Goal: Information Seeking & Learning: Learn about a topic

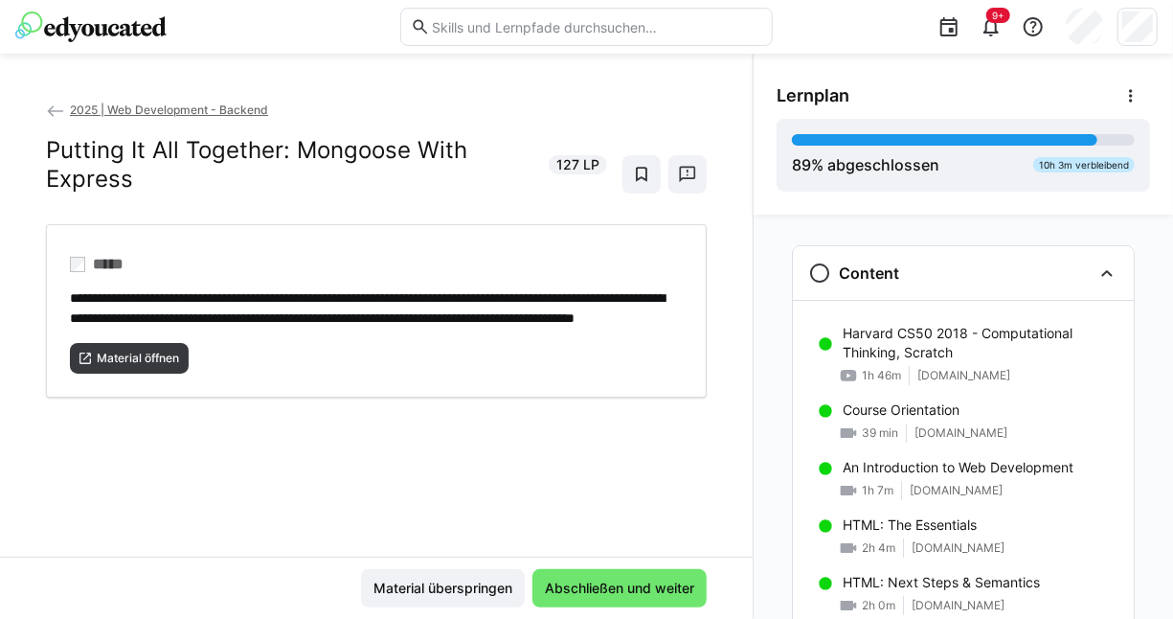
scroll to position [2205, 0]
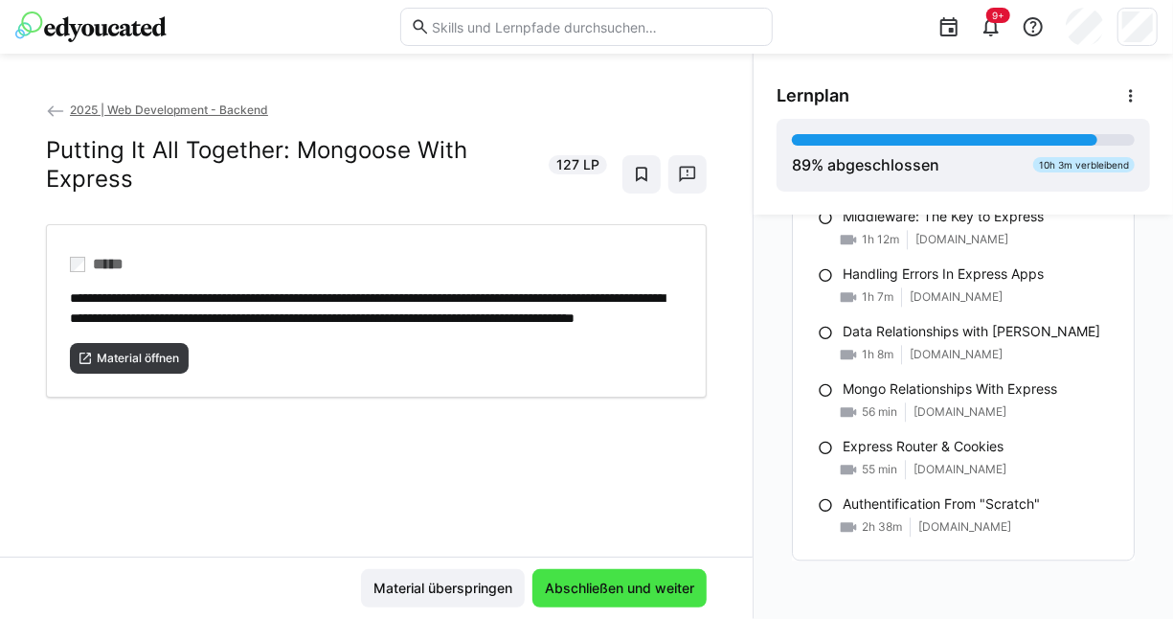
click at [670, 587] on span "Abschließen und weiter" at bounding box center [619, 588] width 155 height 19
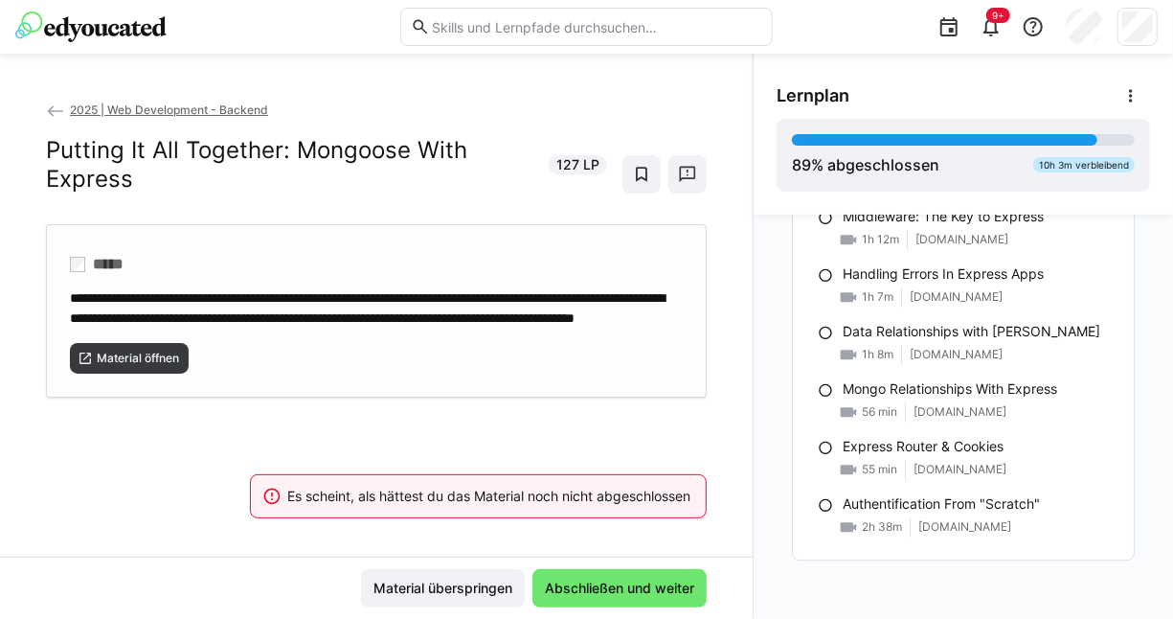
click at [159, 356] on div "Material öffnen" at bounding box center [376, 351] width 613 height 46
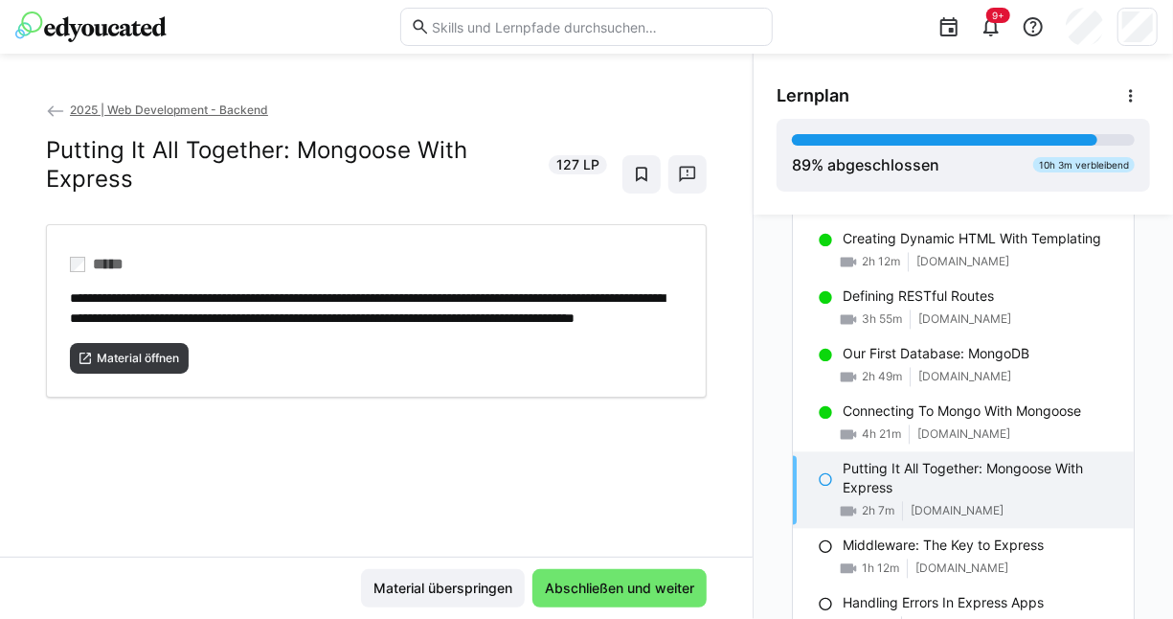
scroll to position [1874, 0]
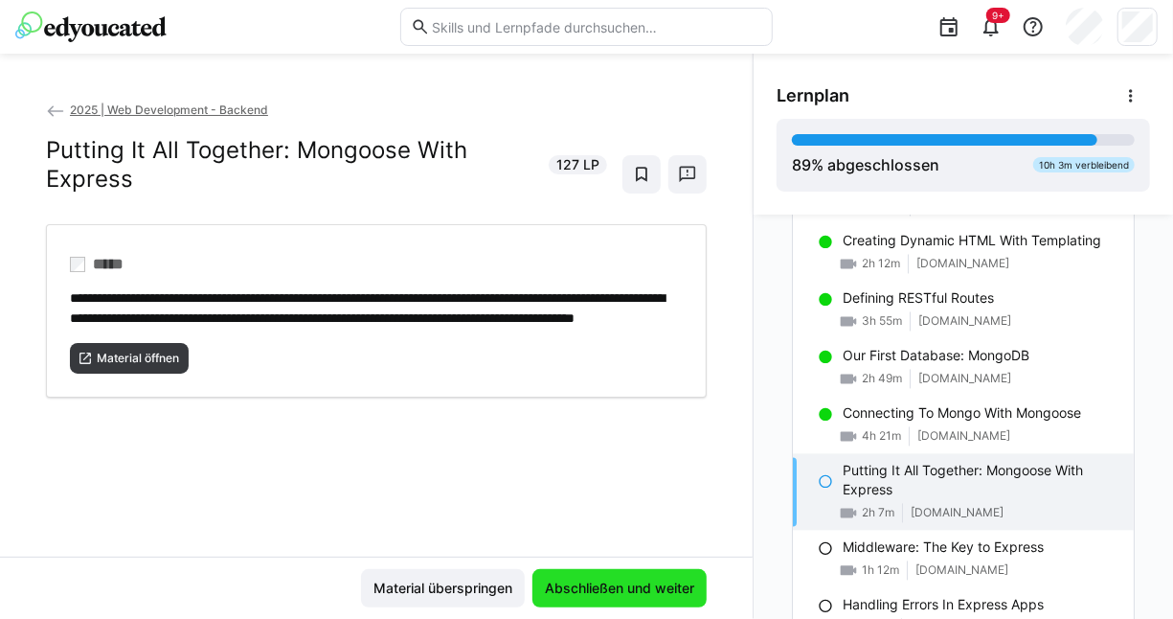
click at [674, 590] on span "Abschließen und weiter" at bounding box center [619, 588] width 155 height 19
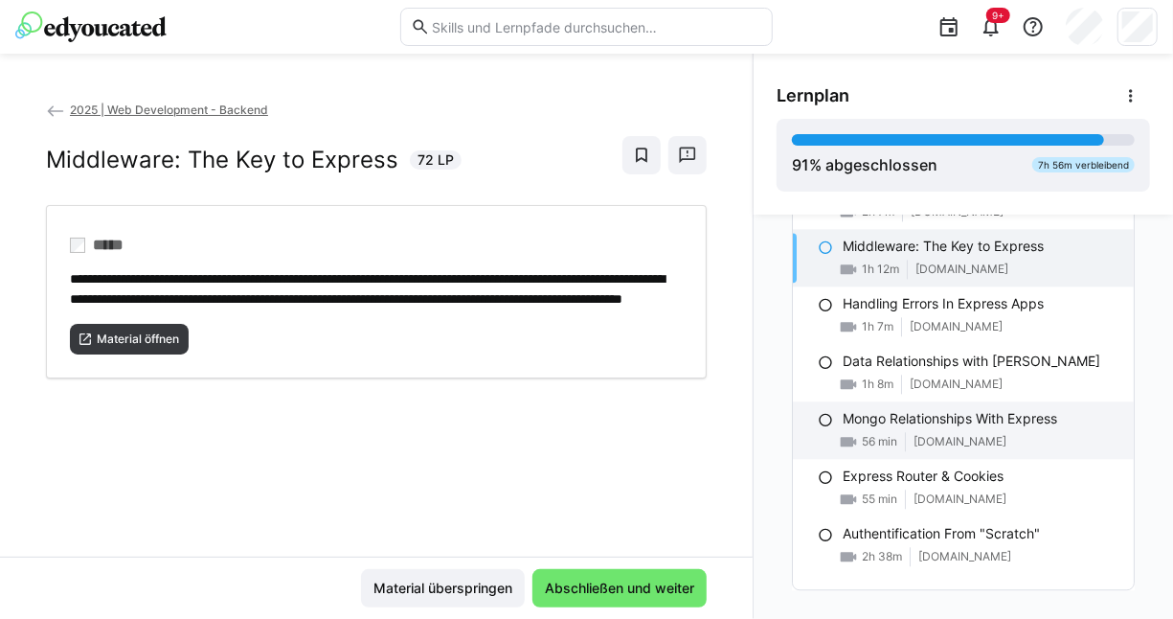
scroll to position [2175, 0]
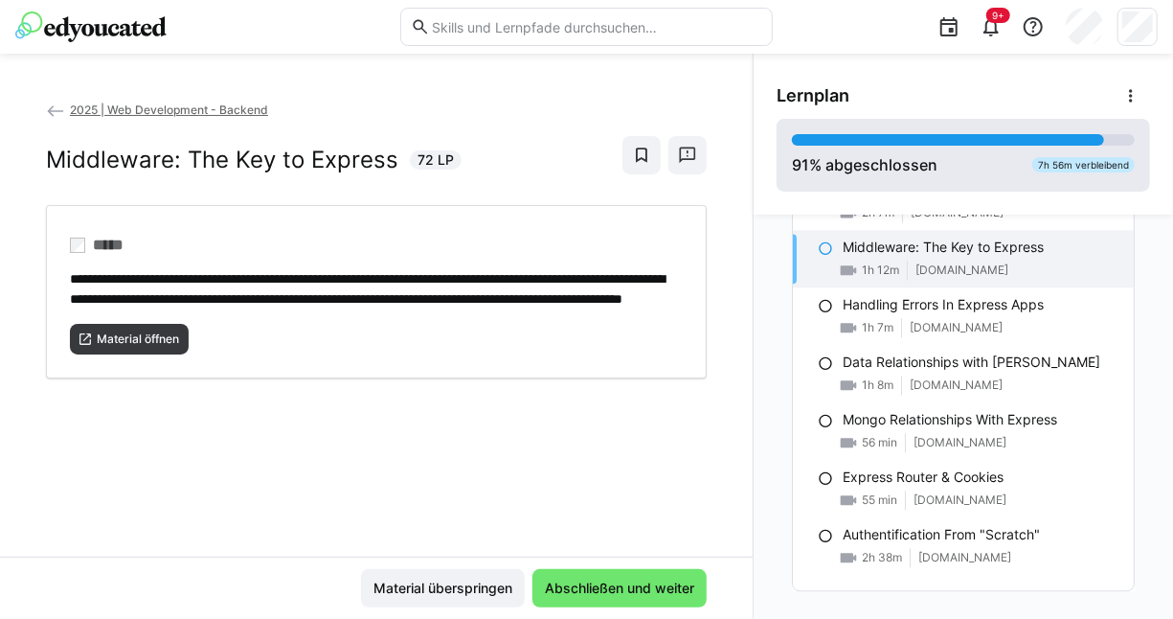
click at [1035, 157] on app-feedback-badge "7h 56m verbleibend" at bounding box center [1084, 164] width 103 height 15
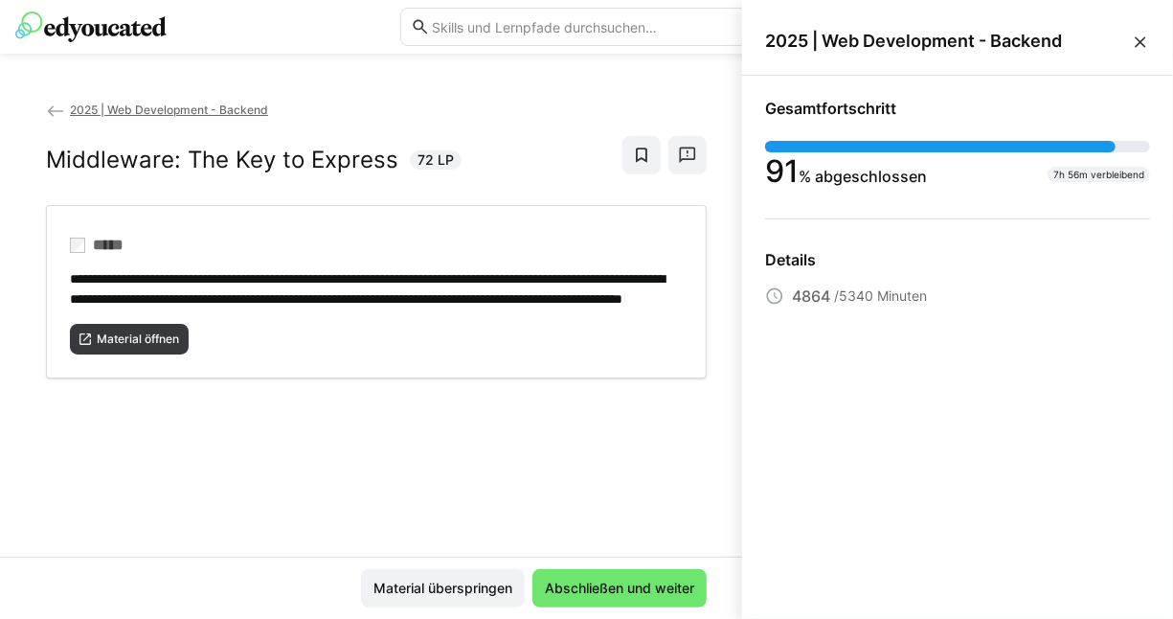
click at [1143, 36] on eds-icon at bounding box center [1140, 42] width 19 height 19
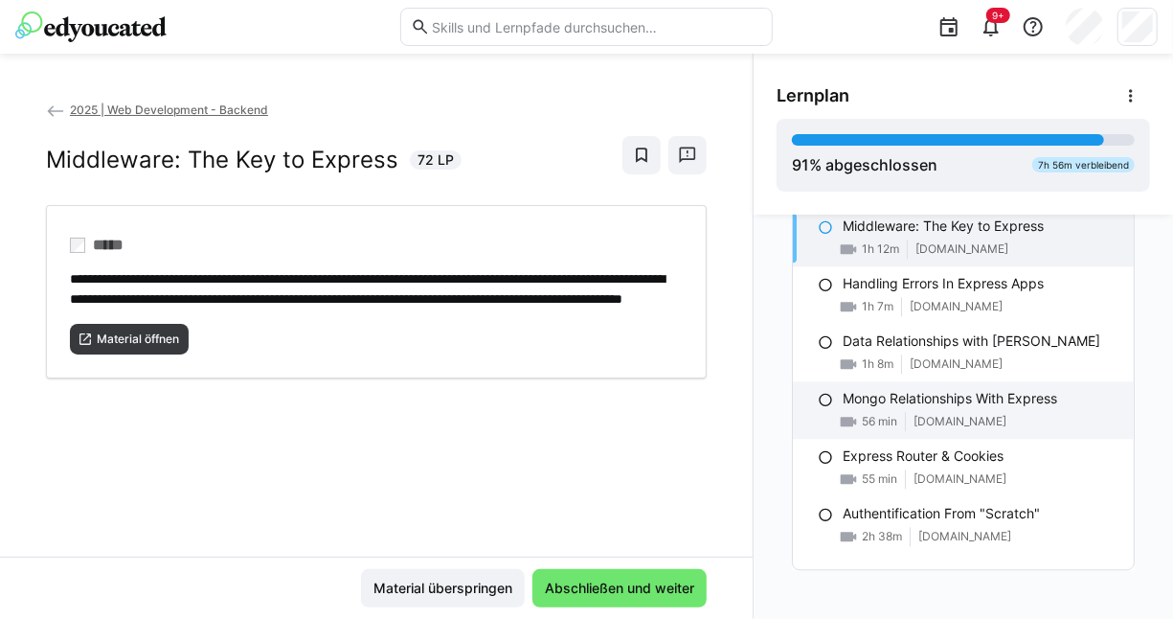
scroll to position [2205, 0]
